Goal: Entertainment & Leisure: Browse casually

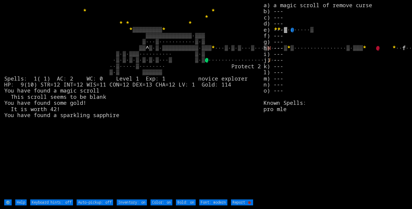
type off "Auto-pickup: on"
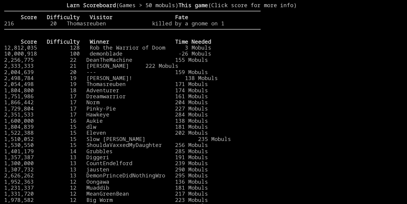
click at [340, 69] on stats at bounding box center [332, 98] width 143 height 192
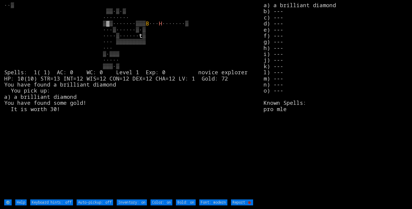
type off "Auto-pickup: on"
